Goal: Go to known website: Access a specific website the user already knows

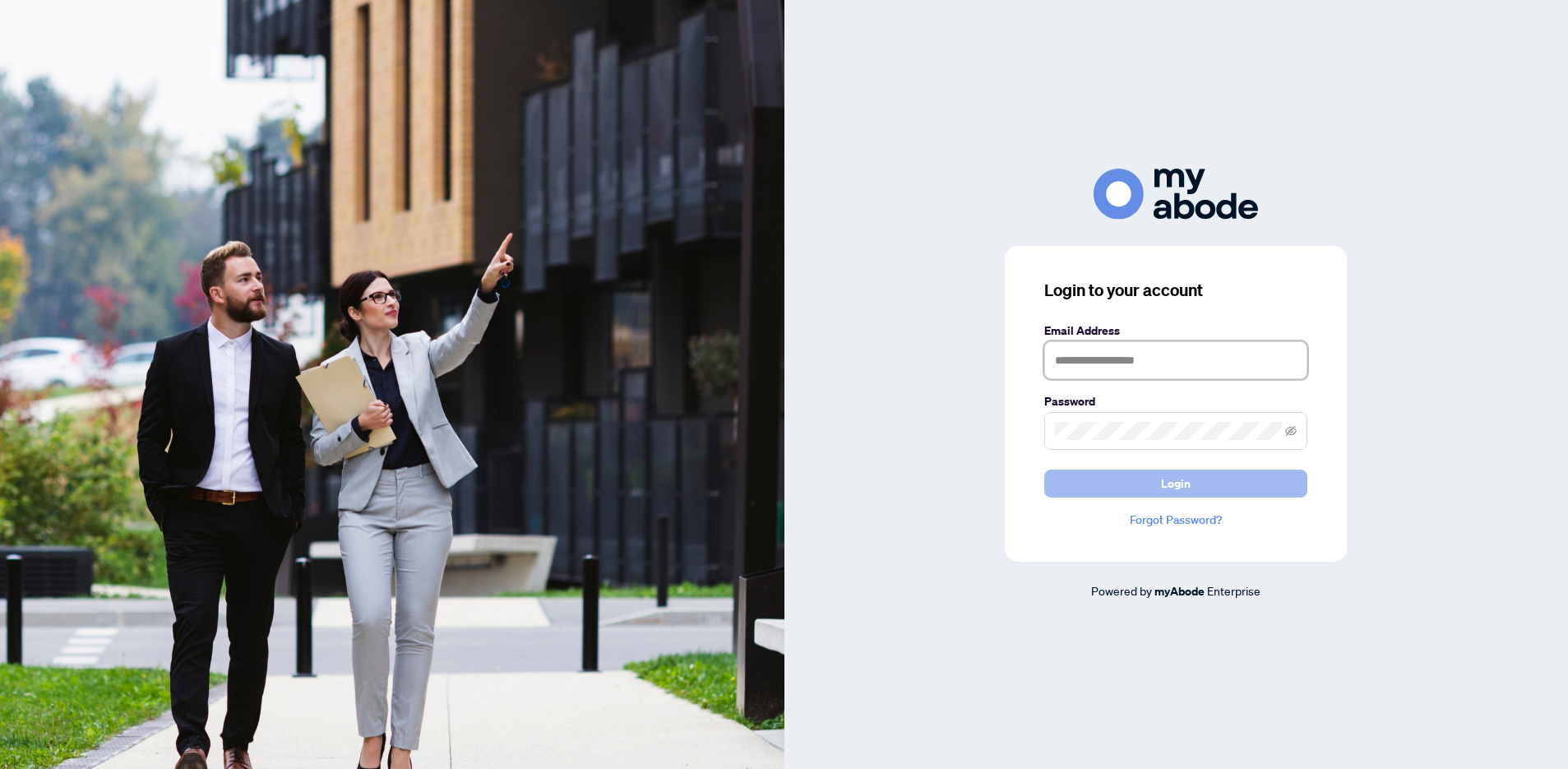
type input "**********"
click at [1167, 485] on span "Login" at bounding box center [1176, 483] width 29 height 27
